Goal: Task Accomplishment & Management: Complete application form

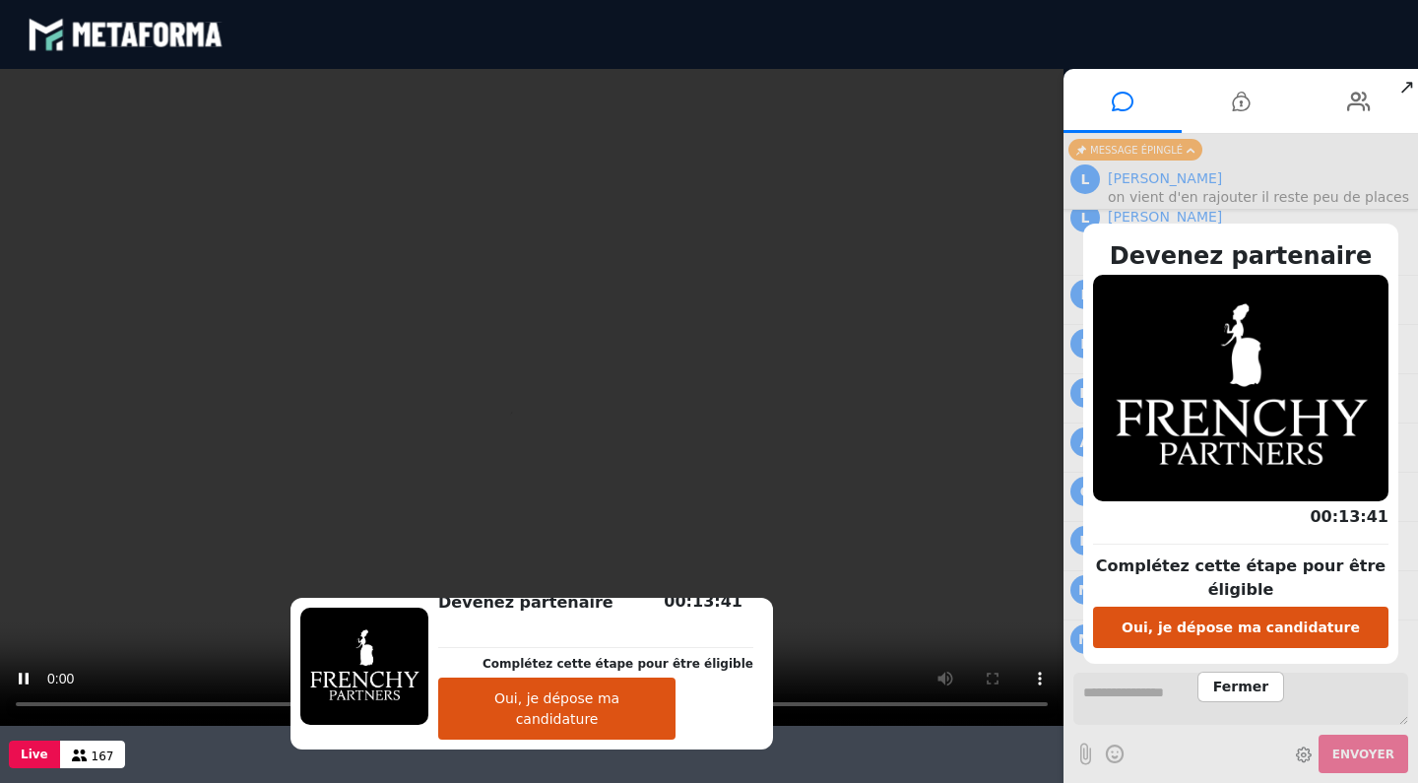
scroll to position [14099, 0]
click at [1237, 625] on button "Oui, je dépose ma candidature" at bounding box center [1240, 627] width 295 height 41
click at [1196, 643] on button "Oui, je dépose ma candidature" at bounding box center [1240, 627] width 295 height 41
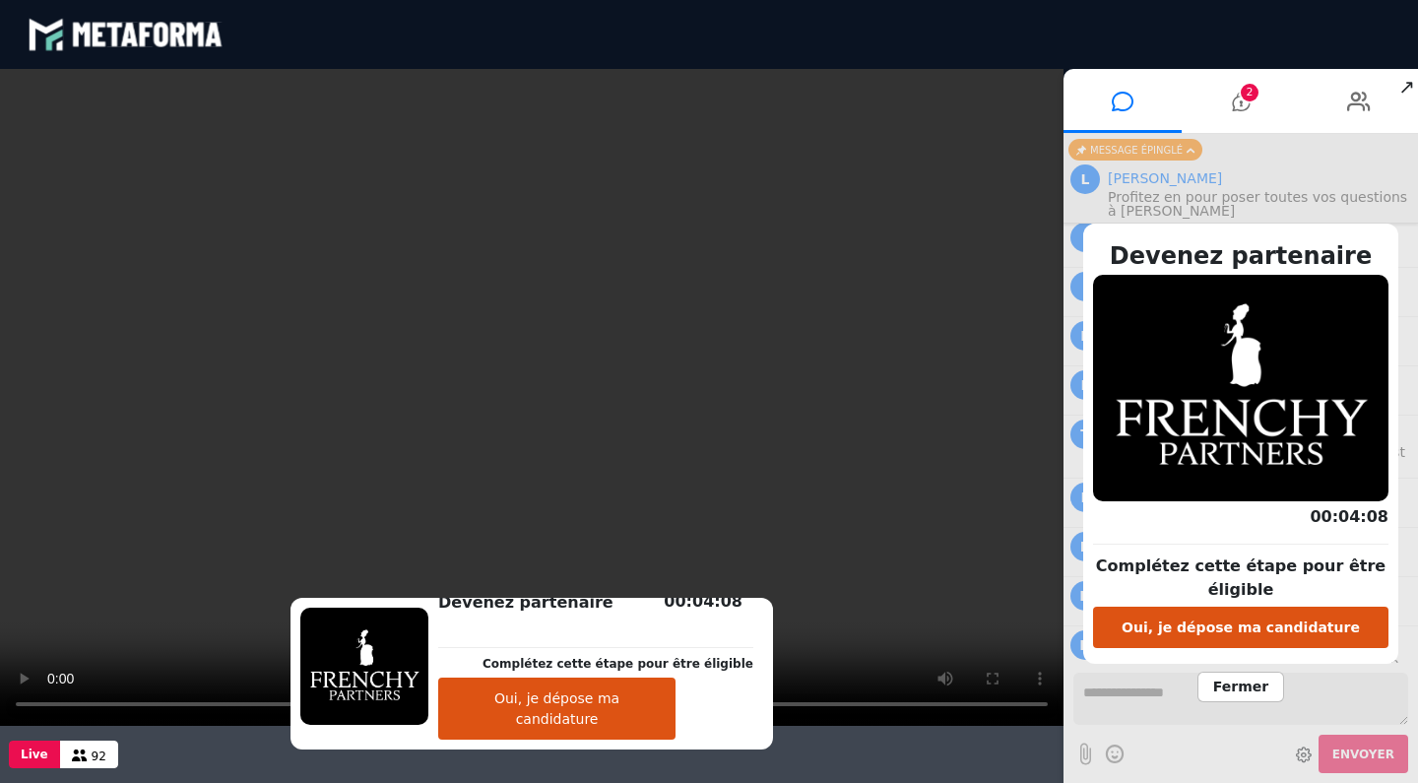
scroll to position [4658, 0]
click at [1257, 695] on span "Fermer" at bounding box center [1241, 687] width 87 height 31
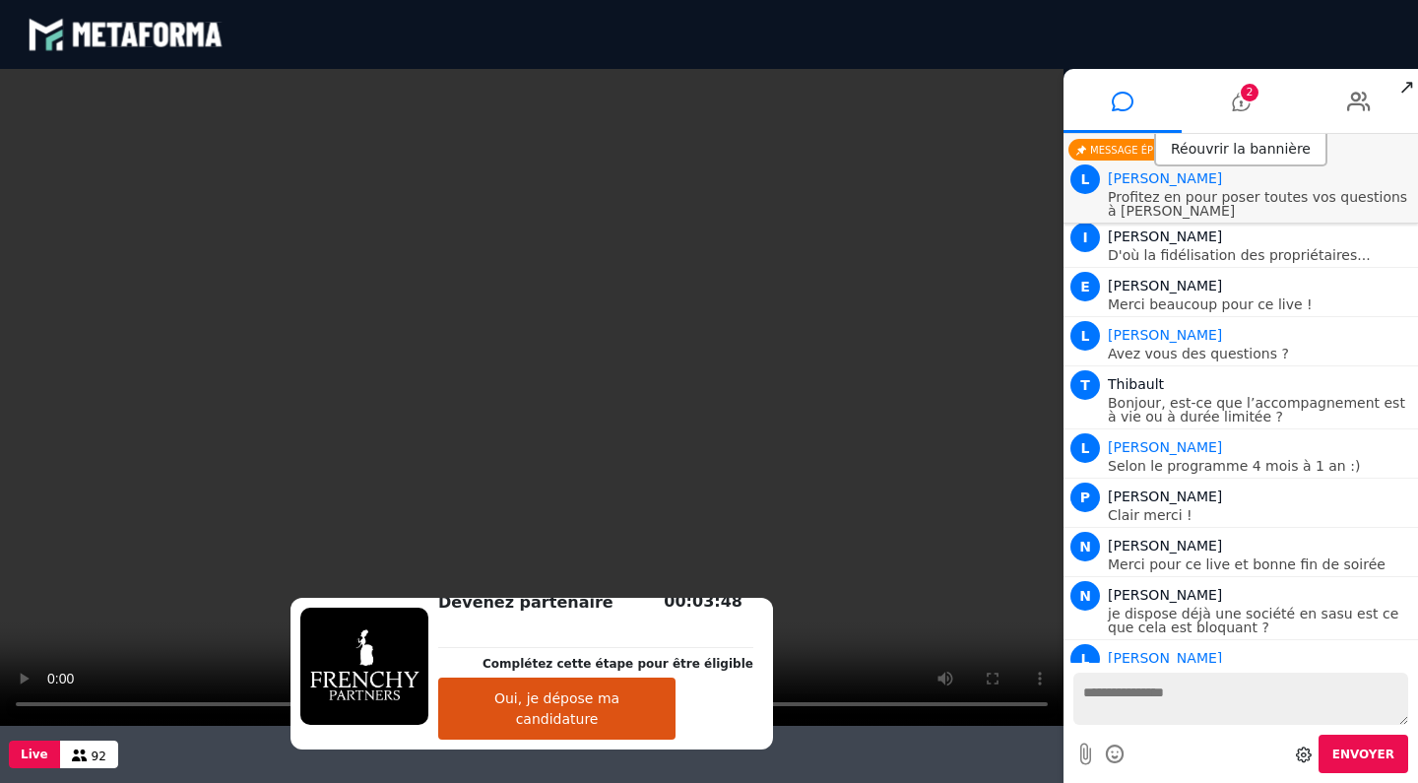
click at [1190, 690] on textarea at bounding box center [1240, 699] width 335 height 52
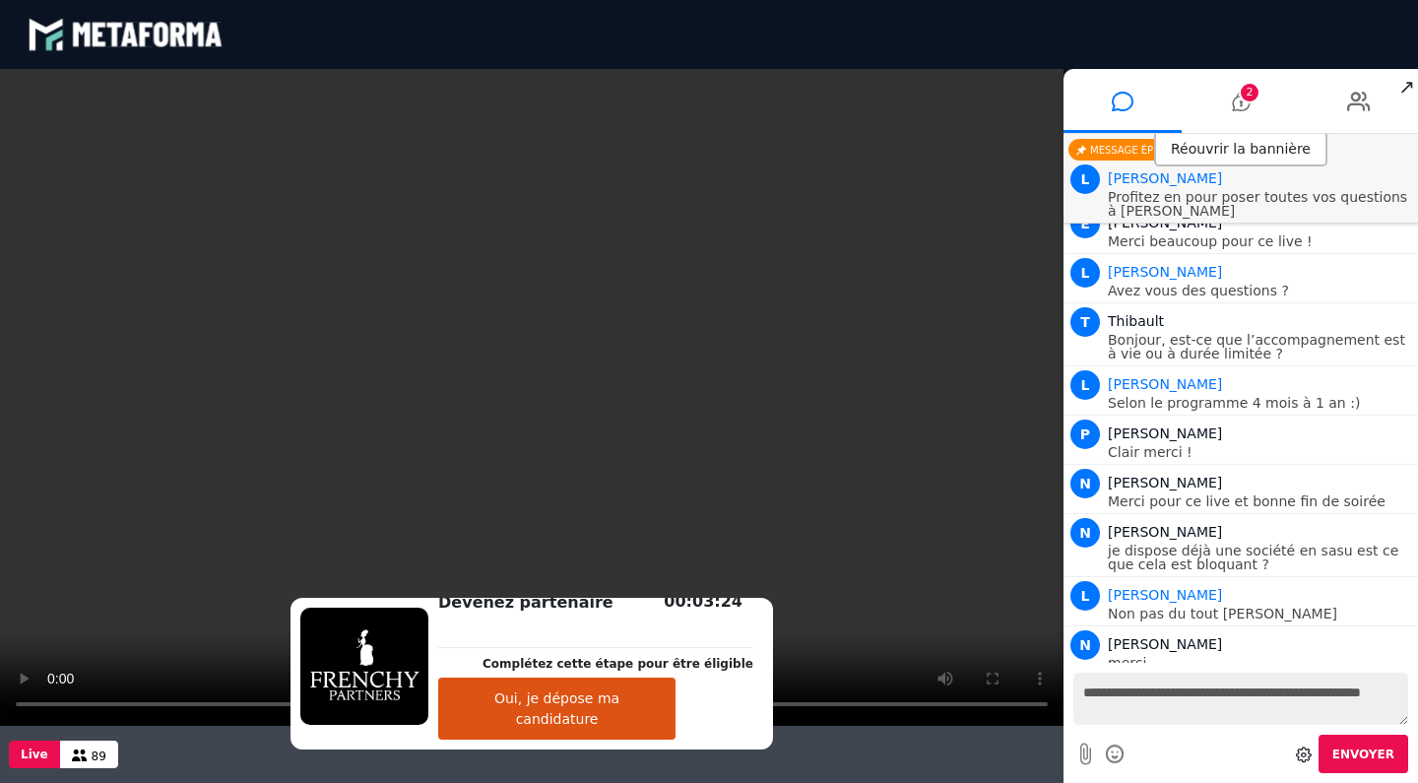
scroll to position [4798, 0]
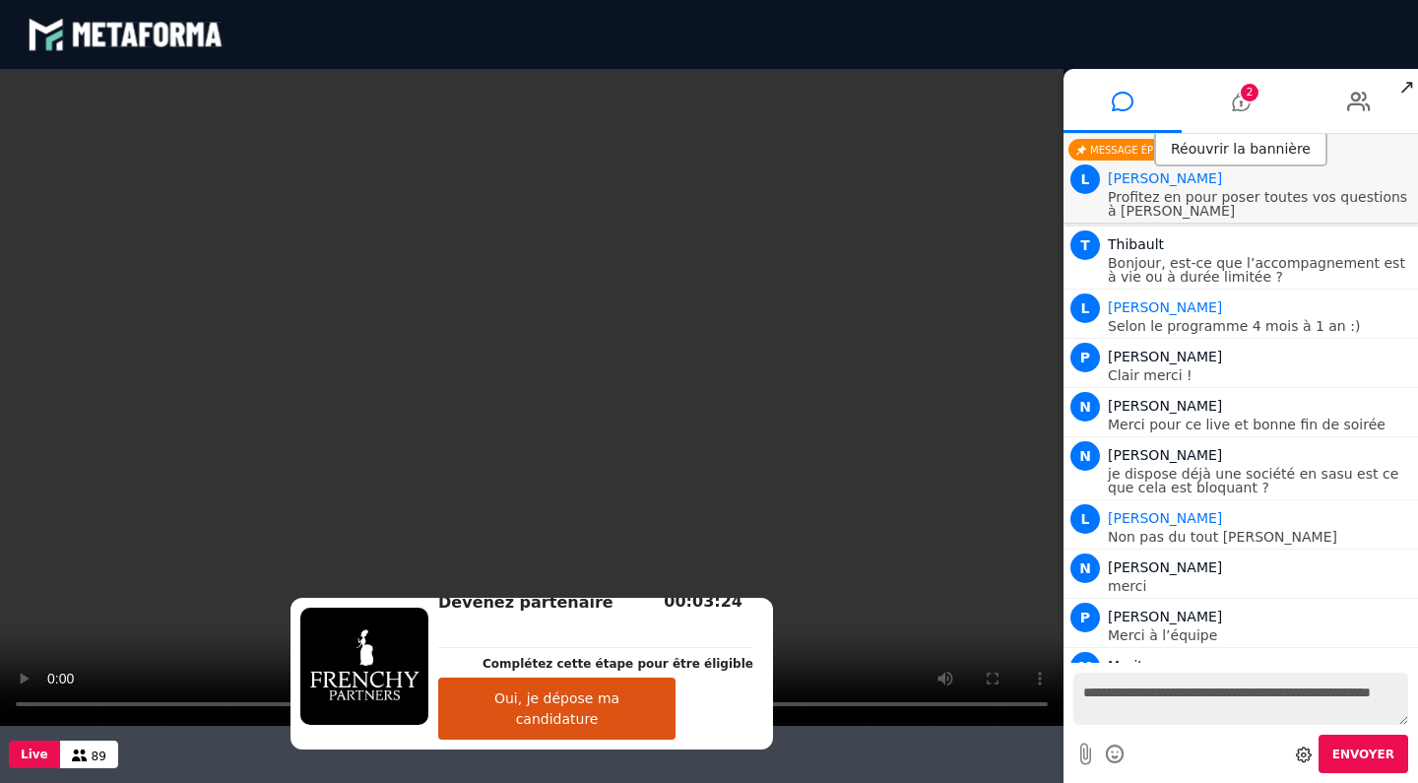
type textarea "**********"
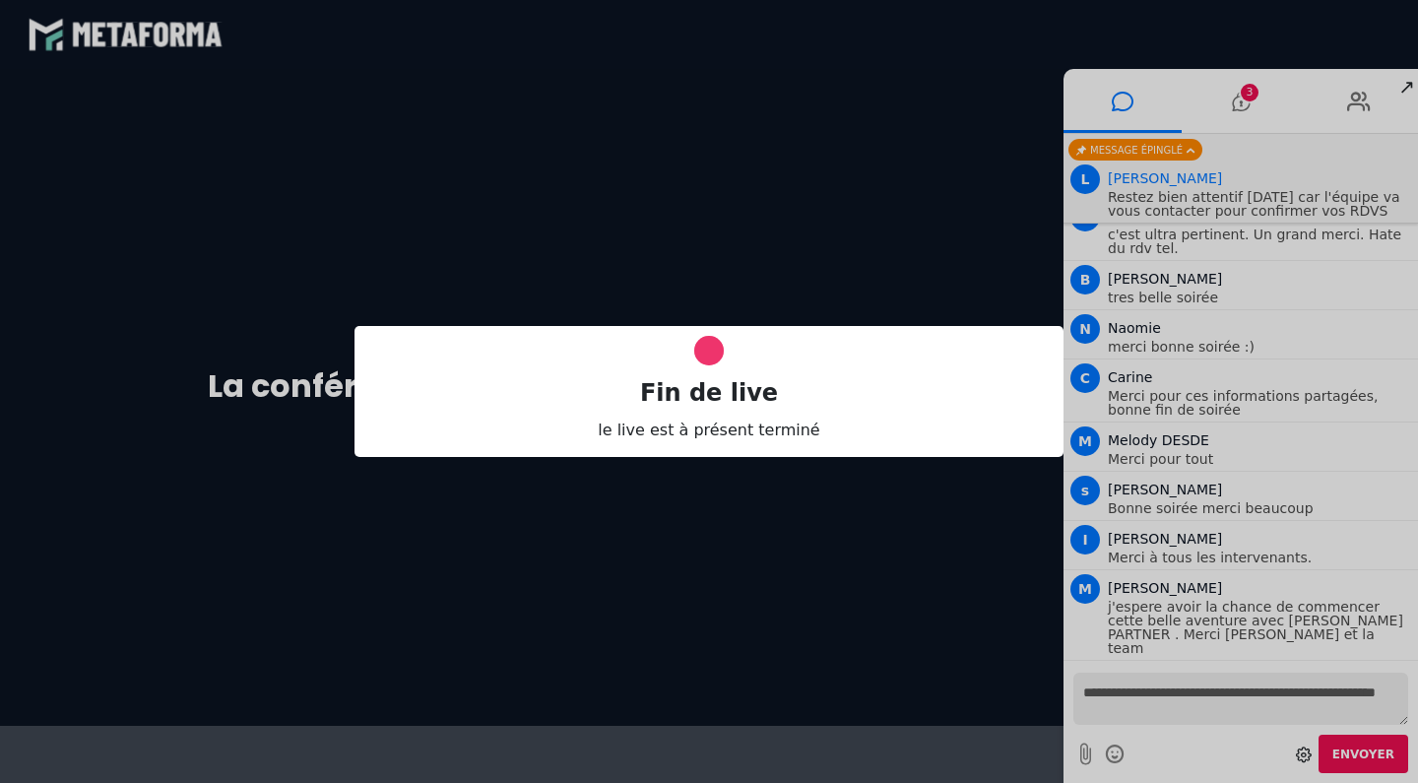
scroll to position [0, 0]
